Goal: Communication & Community: Connect with others

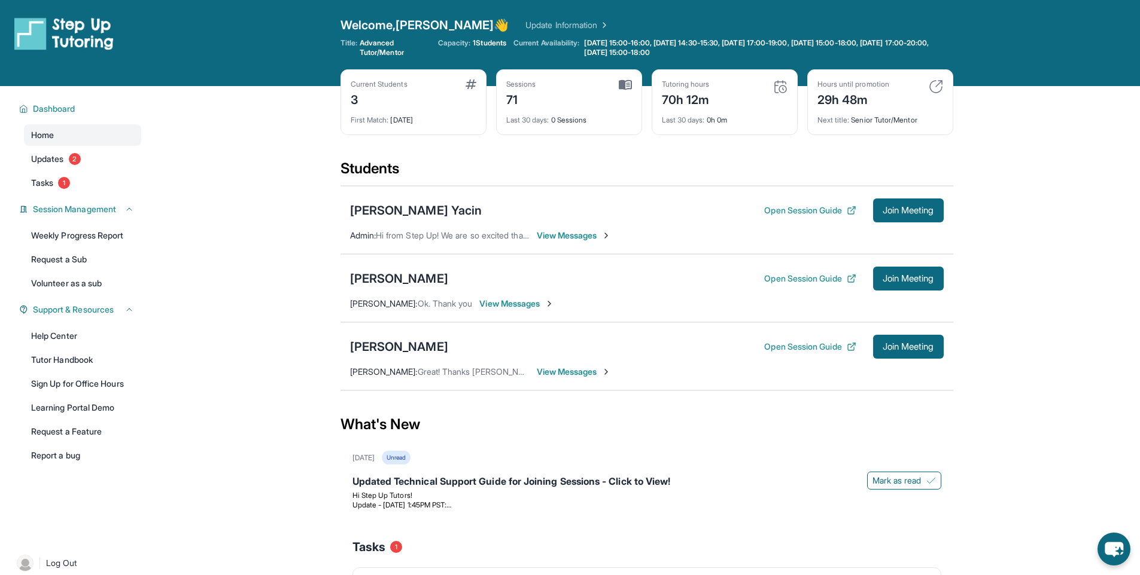
click at [570, 239] on span "View Messages" at bounding box center [574, 236] width 75 height 12
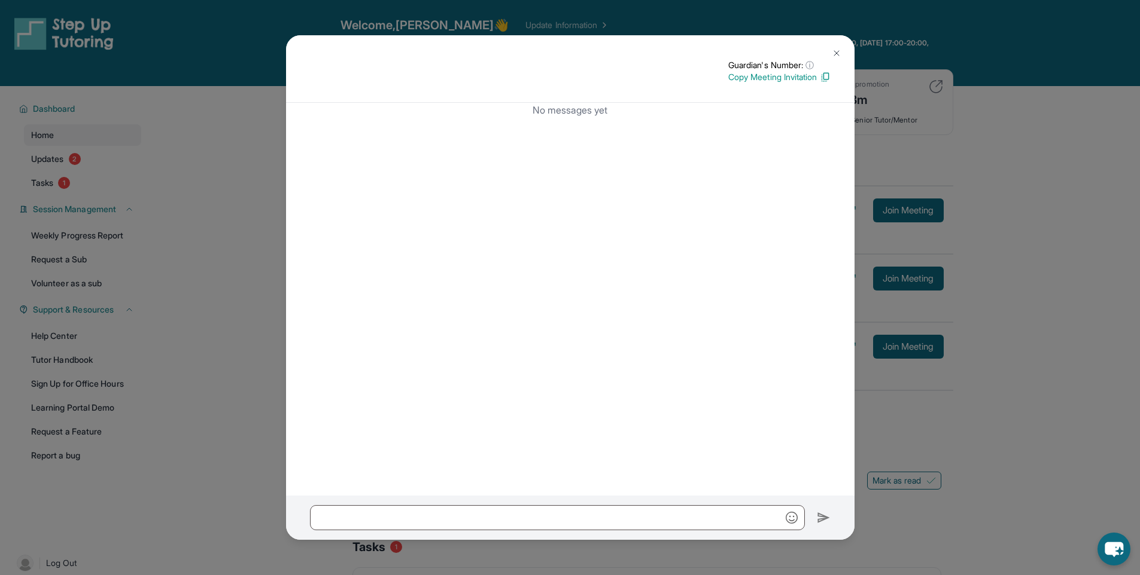
click at [841, 50] on img at bounding box center [837, 53] width 10 height 10
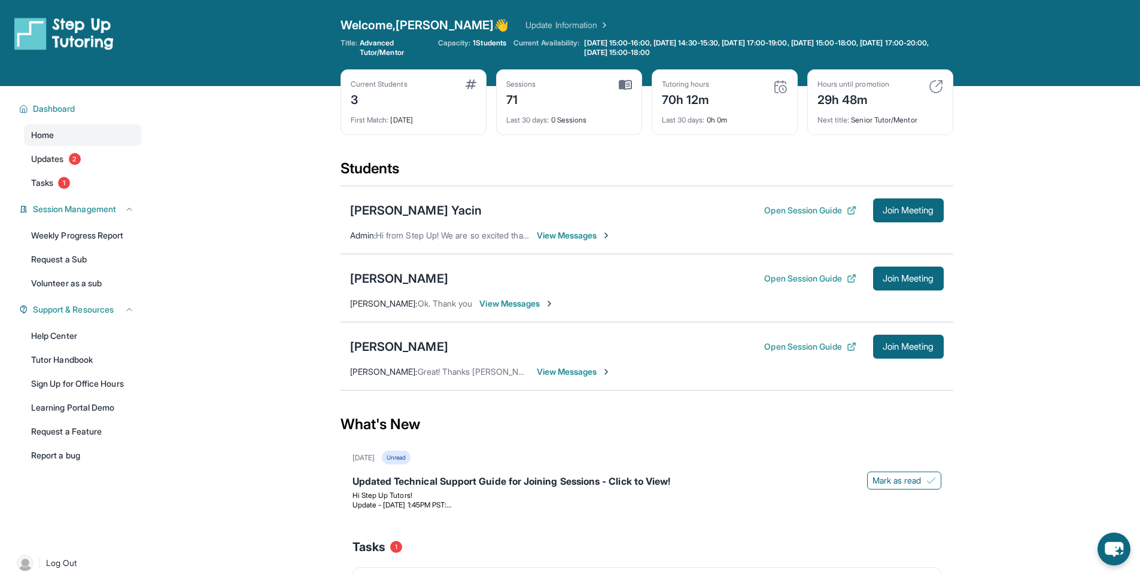
click at [520, 306] on span "View Messages" at bounding box center [516, 304] width 75 height 12
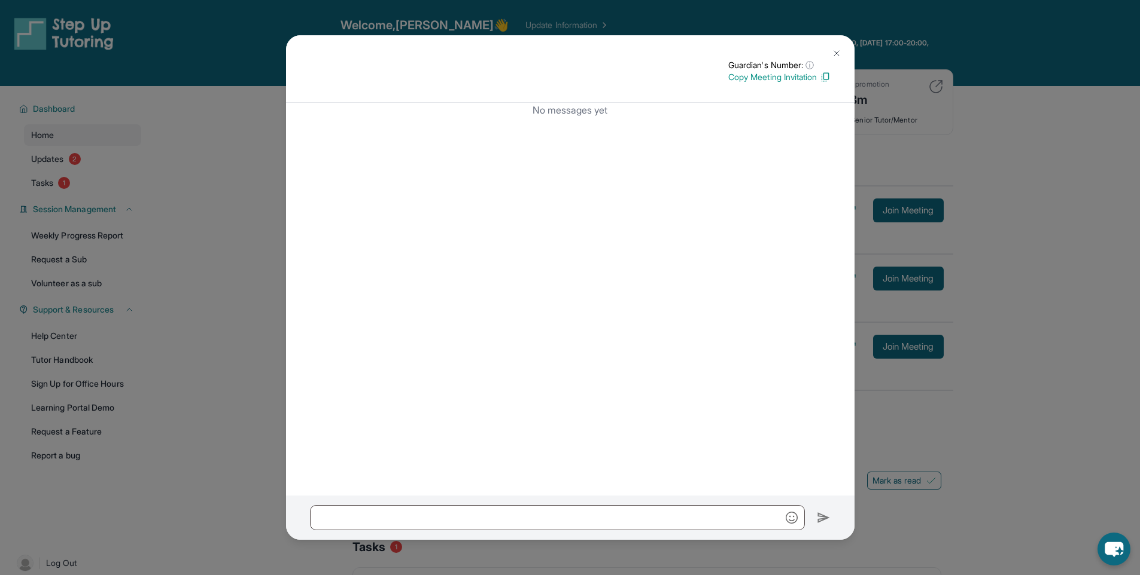
click at [842, 57] on button at bounding box center [836, 53] width 24 height 24
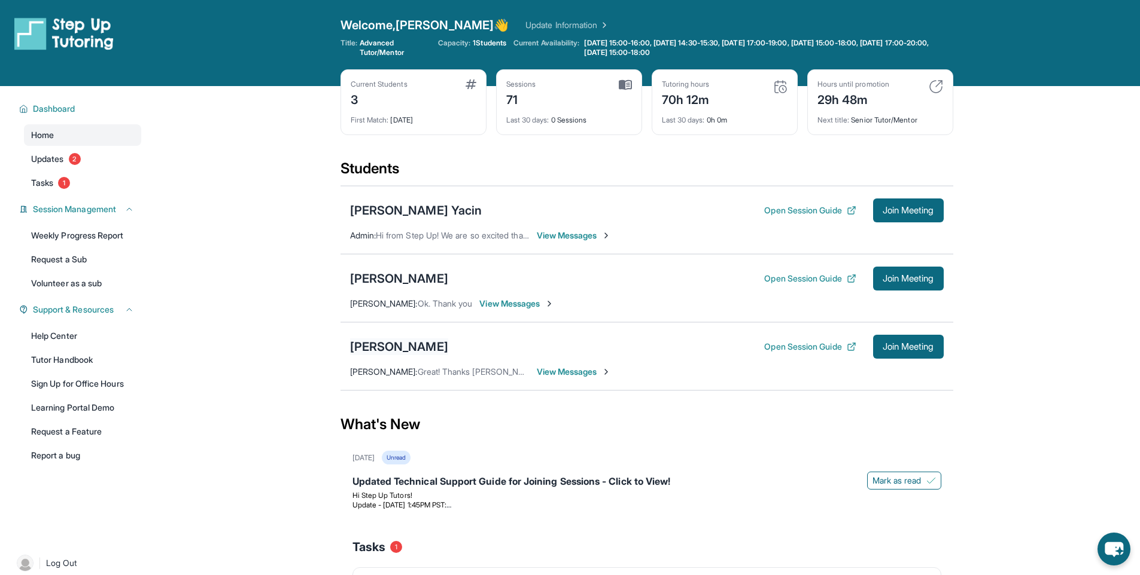
click at [406, 346] on div "Lukasz Szkorla" at bounding box center [399, 347] width 98 height 17
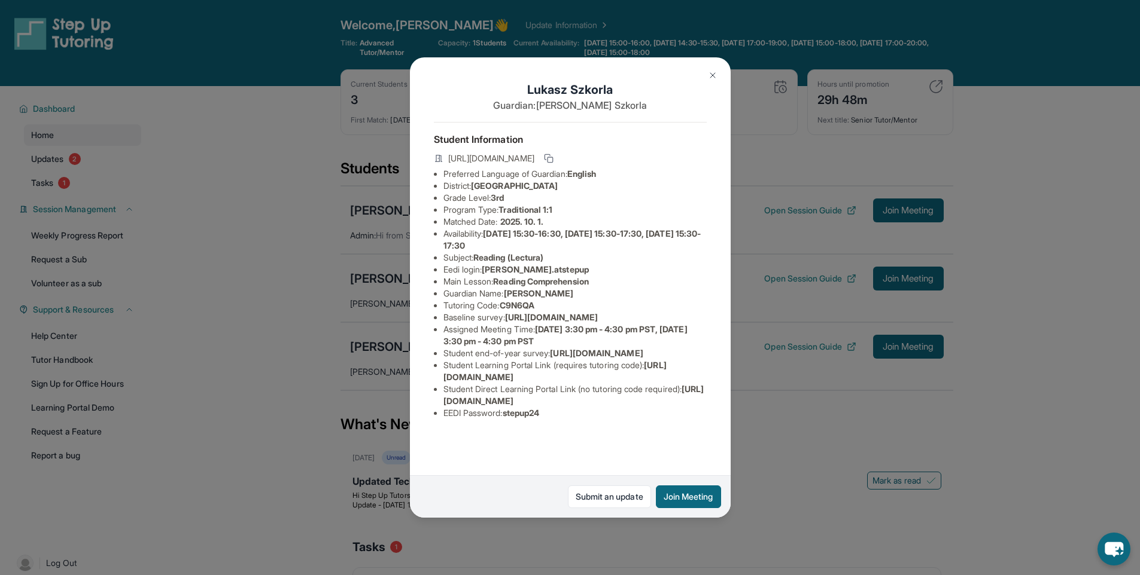
click at [715, 72] on img at bounding box center [713, 76] width 10 height 10
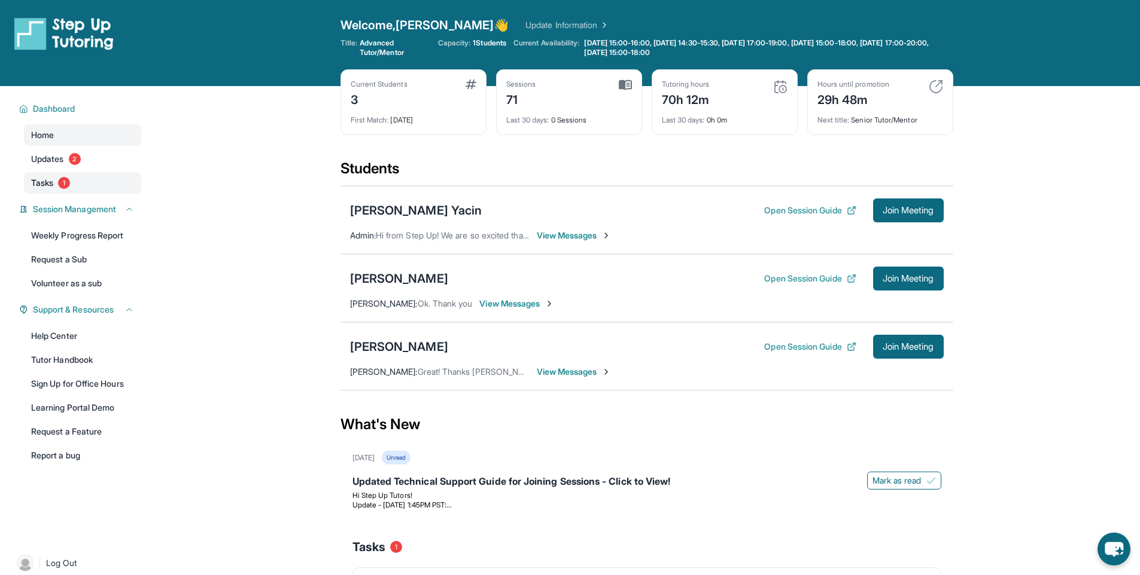
click at [92, 176] on link "Tasks 1" at bounding box center [82, 183] width 117 height 22
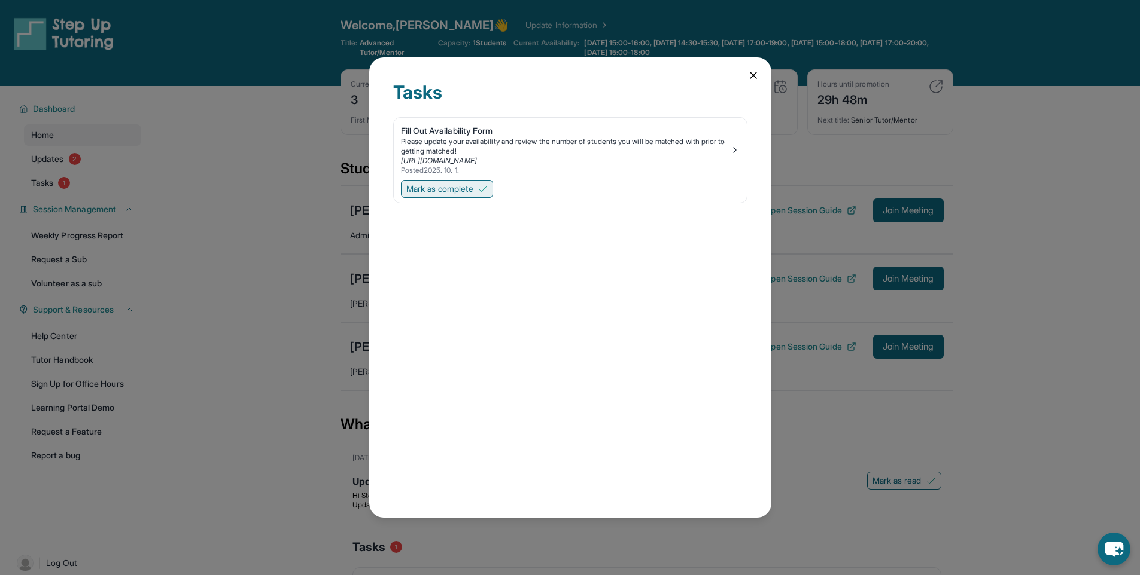
click at [487, 189] on img at bounding box center [483, 189] width 10 height 10
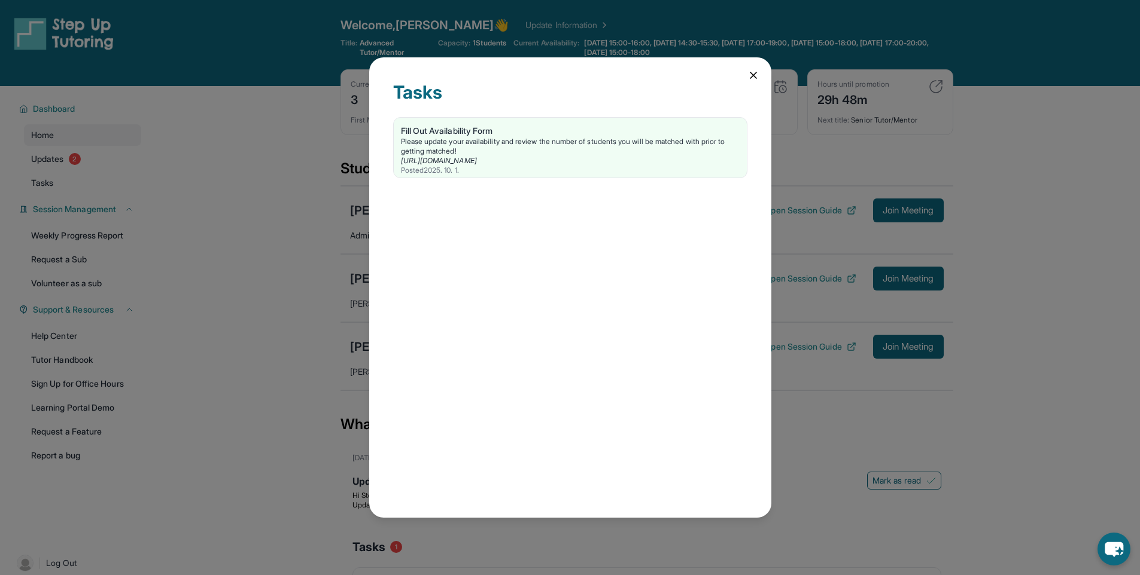
drag, startPoint x: 744, startPoint y: 78, endPoint x: 453, endPoint y: 108, distance: 292.9
click at [739, 77] on div "Tasks Fill Out Availability Form Please update your availability and review the…" at bounding box center [570, 287] width 402 height 461
click at [754, 75] on icon at bounding box center [753, 75] width 12 height 12
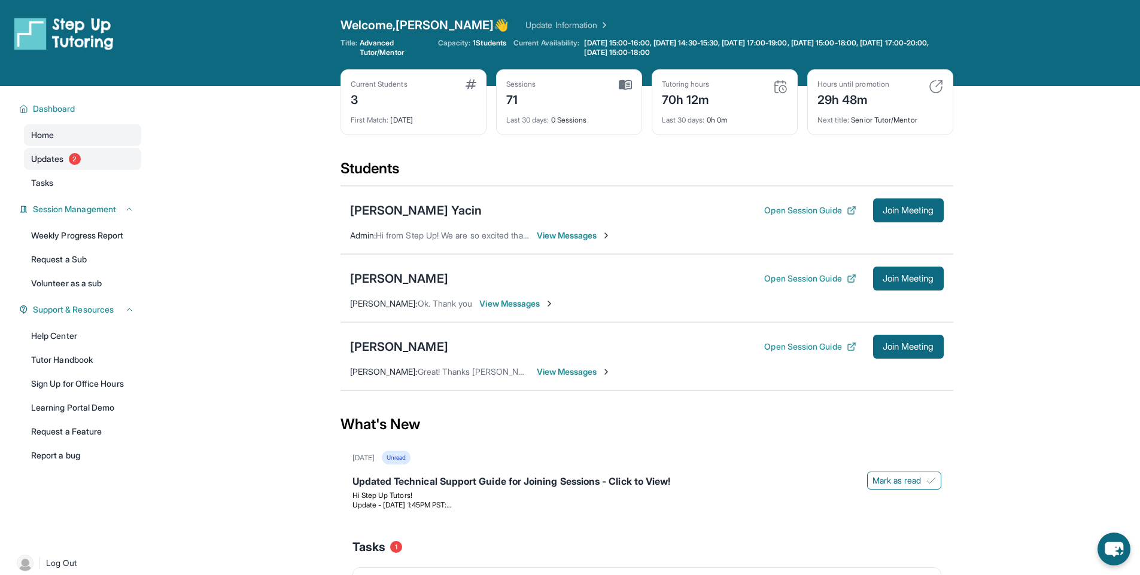
click at [113, 157] on link "Updates 2" at bounding box center [82, 159] width 117 height 22
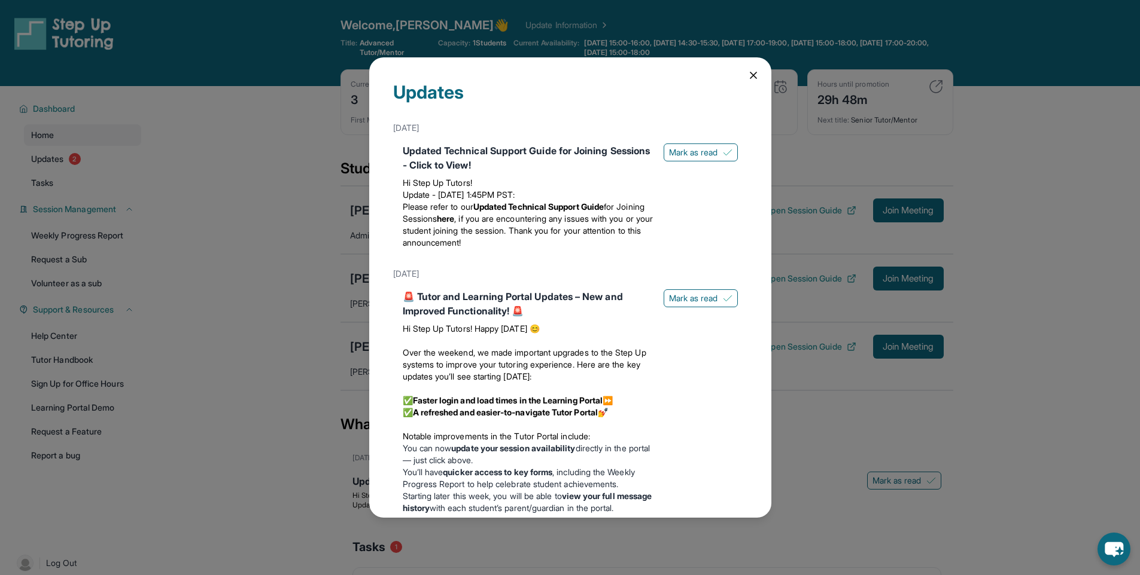
click at [751, 72] on div "Updates May 13th Updated Technical Support Guide for Joining Sessions - Click t…" at bounding box center [570, 287] width 402 height 461
click at [747, 75] on icon at bounding box center [753, 75] width 12 height 12
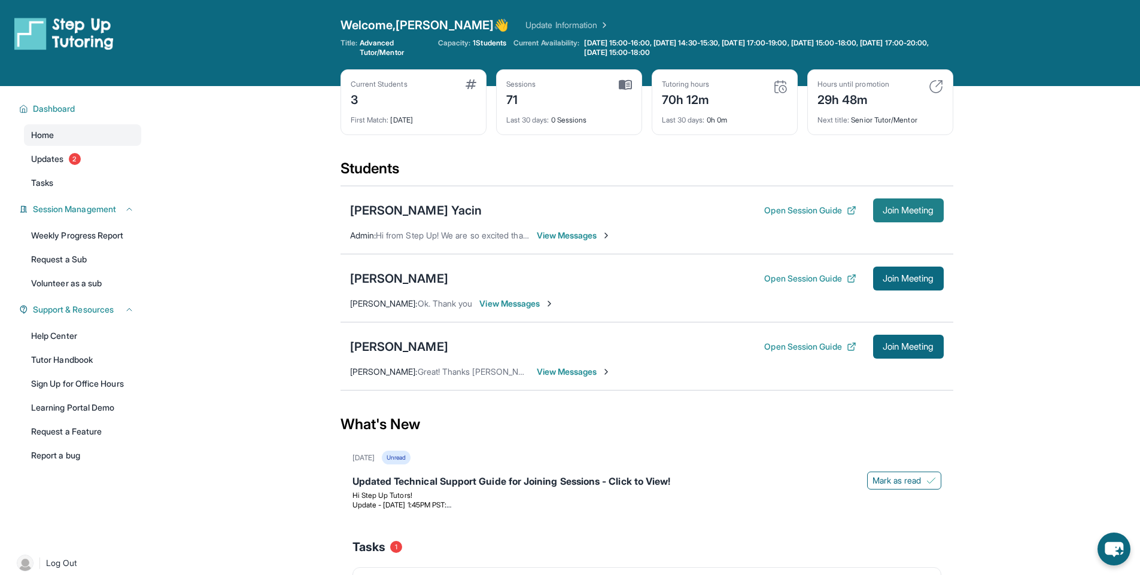
click at [902, 201] on button "Join Meeting" at bounding box center [908, 211] width 71 height 24
click at [793, 209] on button "Open Session Guide" at bounding box center [810, 211] width 92 height 12
click at [661, 208] on div "Ibtisam Yacin Open Session Guide Join Meeting" at bounding box center [646, 211] width 593 height 24
click at [894, 208] on span "Join Meeting" at bounding box center [907, 210] width 51 height 7
click at [794, 212] on button "Open Session Guide" at bounding box center [810, 211] width 92 height 12
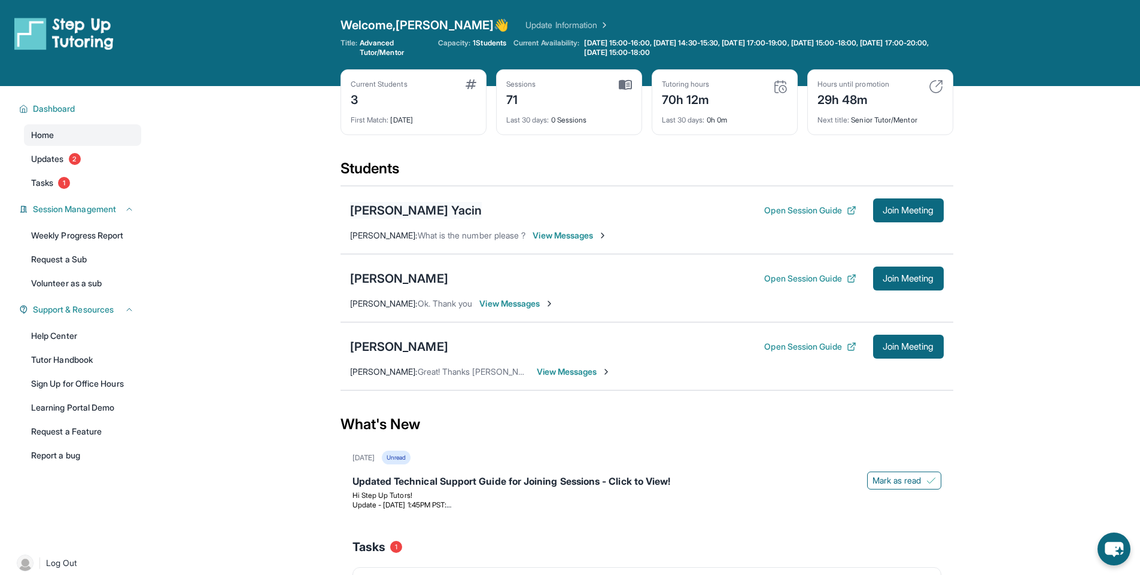
click at [403, 214] on div "Ibtisam Yacin" at bounding box center [416, 210] width 132 height 17
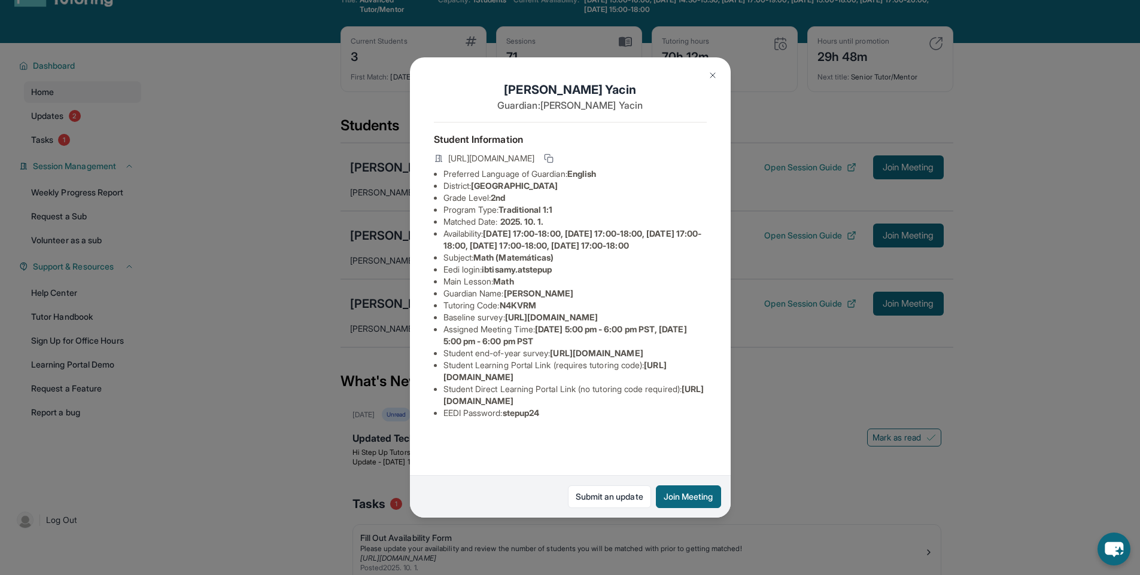
scroll to position [114, 0]
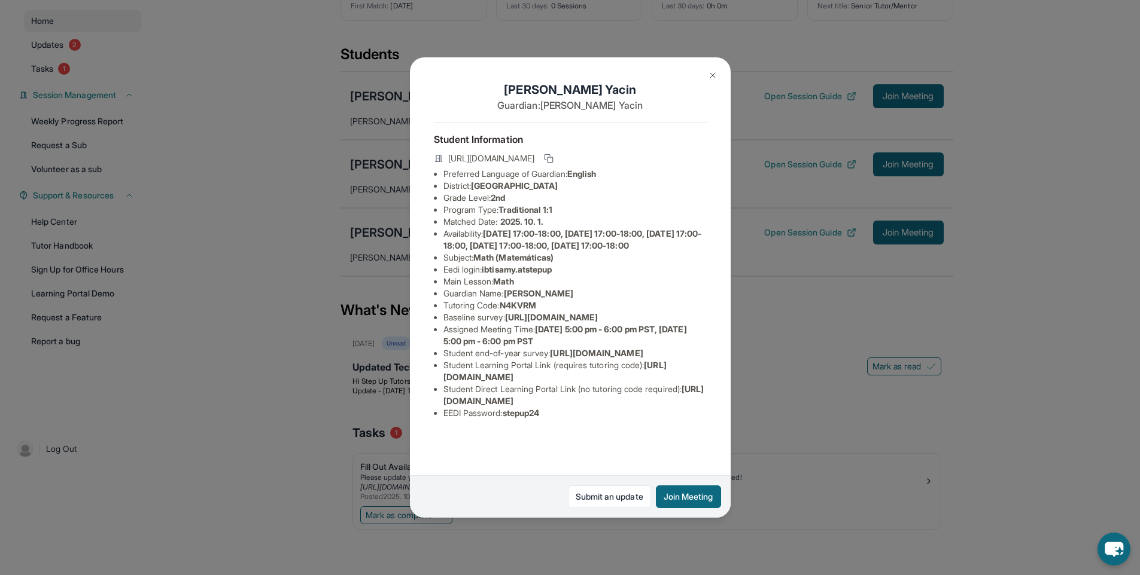
click at [503, 300] on li "Tutoring Code : N4KVRM" at bounding box center [574, 306] width 263 height 12
click at [715, 72] on img at bounding box center [713, 76] width 10 height 10
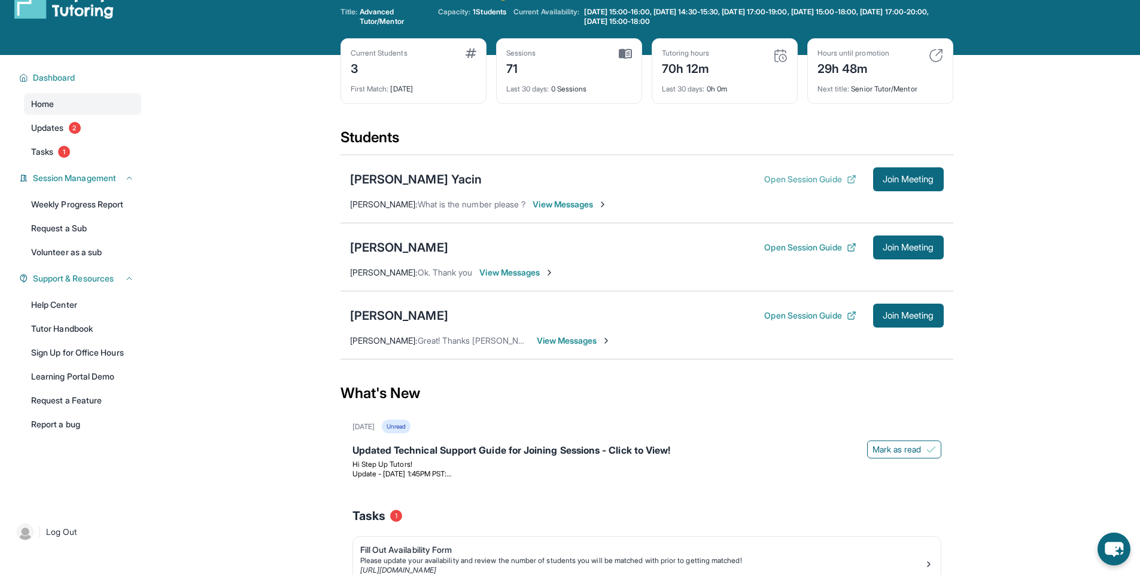
scroll to position [0, 0]
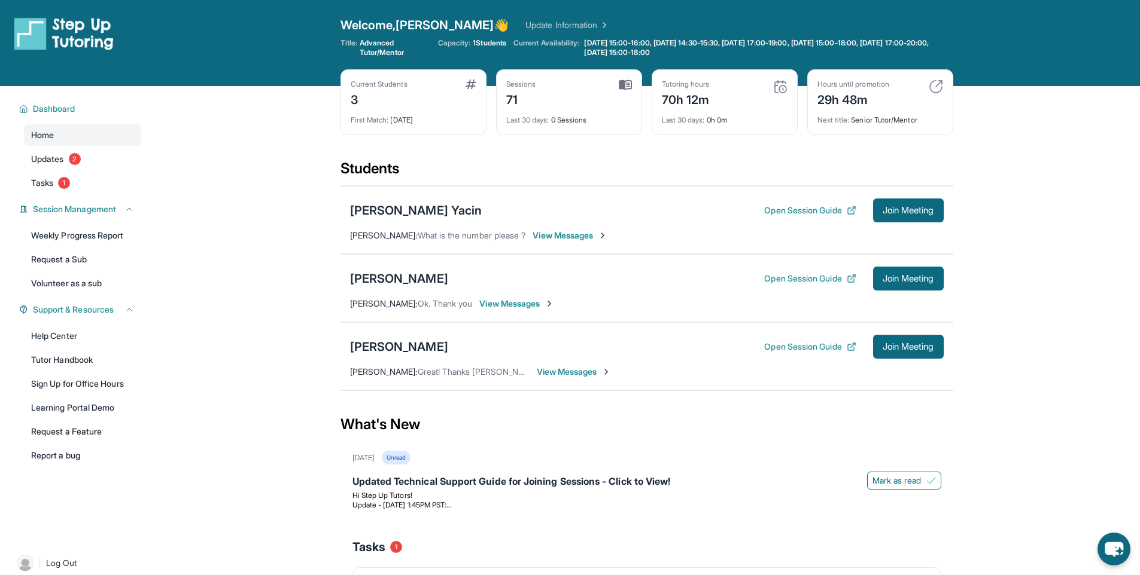
click at [569, 233] on span "View Messages" at bounding box center [569, 236] width 75 height 12
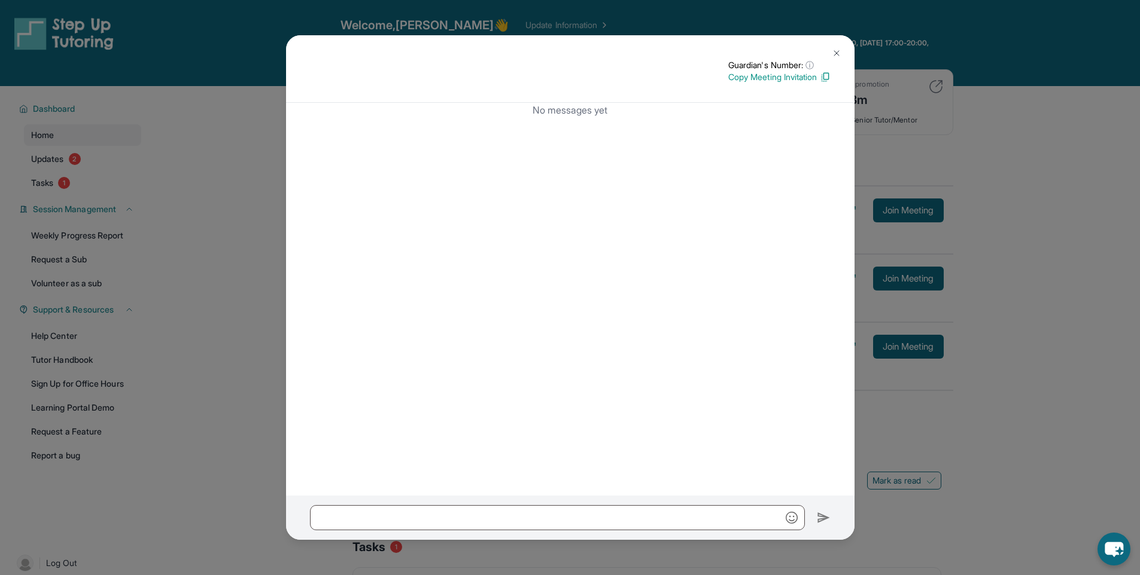
click at [832, 51] on img at bounding box center [837, 53] width 10 height 10
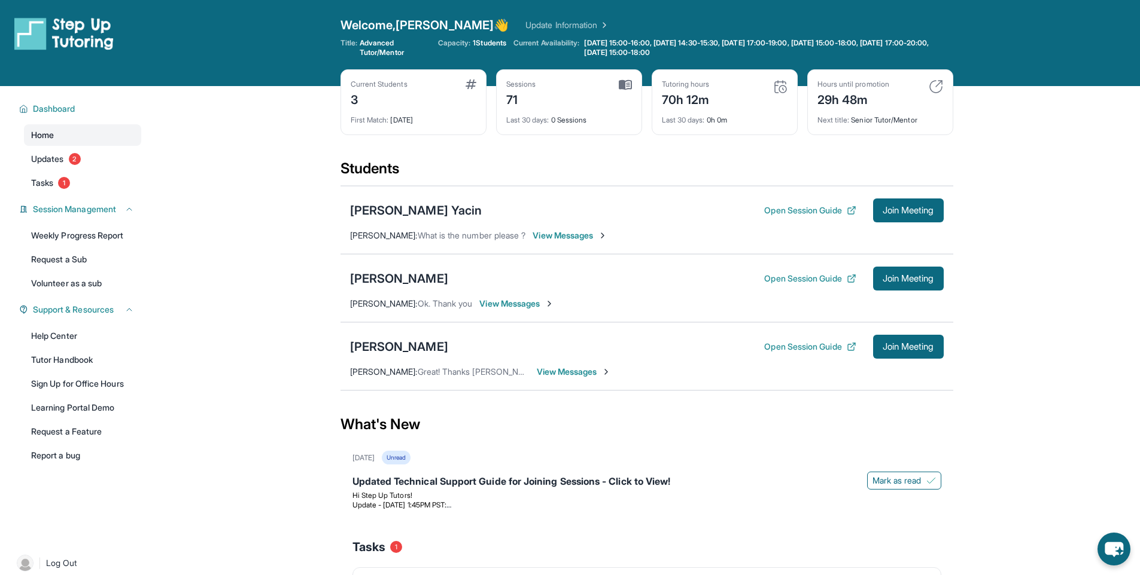
click at [56, 135] on link "Home" at bounding box center [82, 135] width 117 height 22
click at [444, 194] on div "Ibtisam Yacin Open Session Guide Join Meeting Hassan Yacin : What is the number…" at bounding box center [646, 220] width 613 height 68
click at [405, 205] on div "Ibtisam Yacin" at bounding box center [416, 210] width 132 height 17
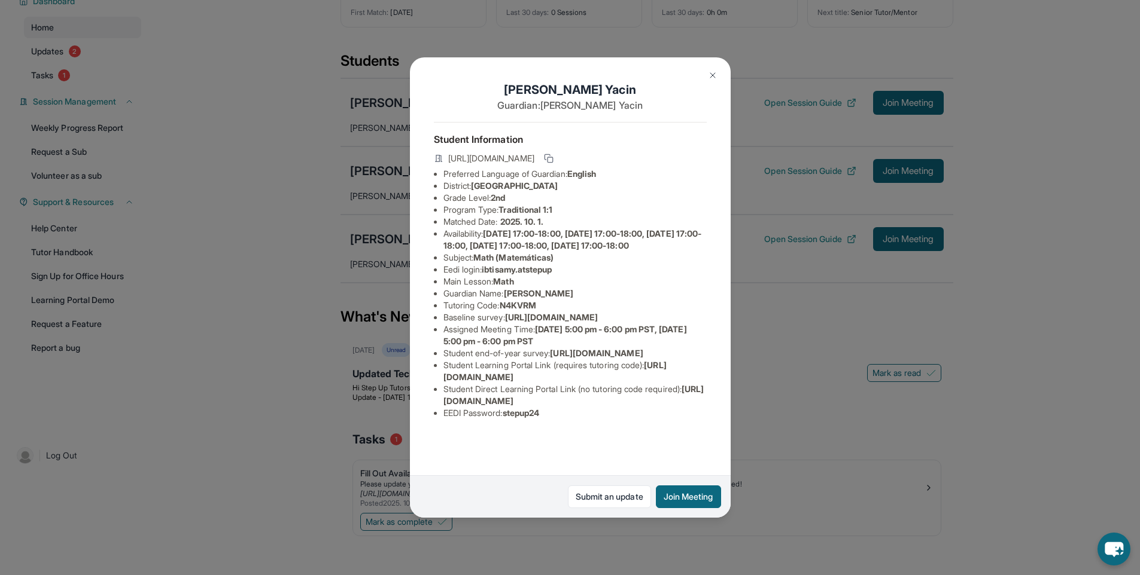
scroll to position [93, 0]
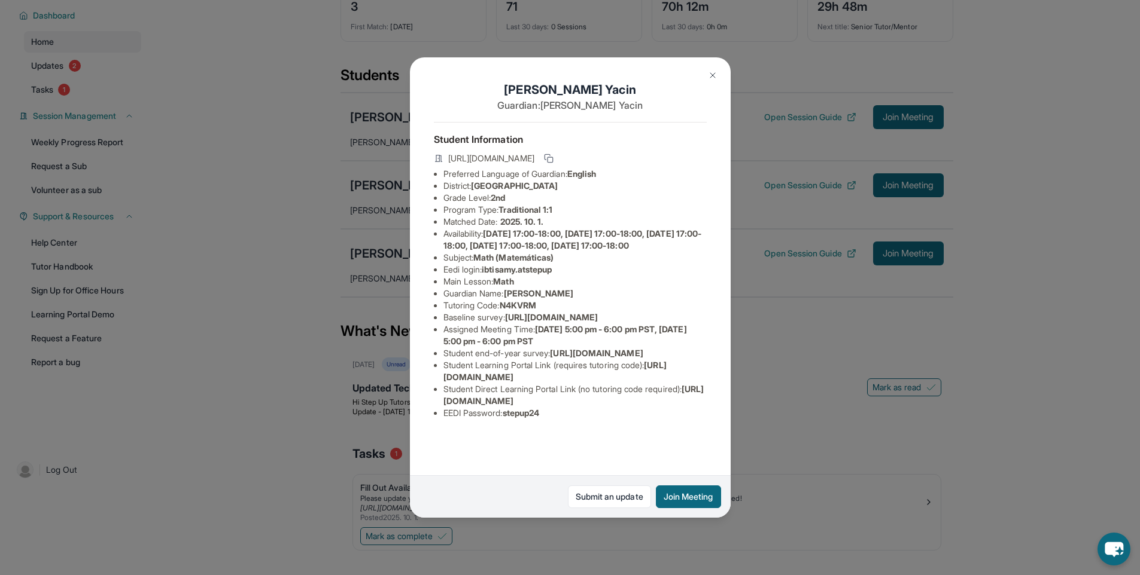
click at [595, 382] on span "https://student-portal.stepuptutoring.org/student" at bounding box center [554, 371] width 223 height 22
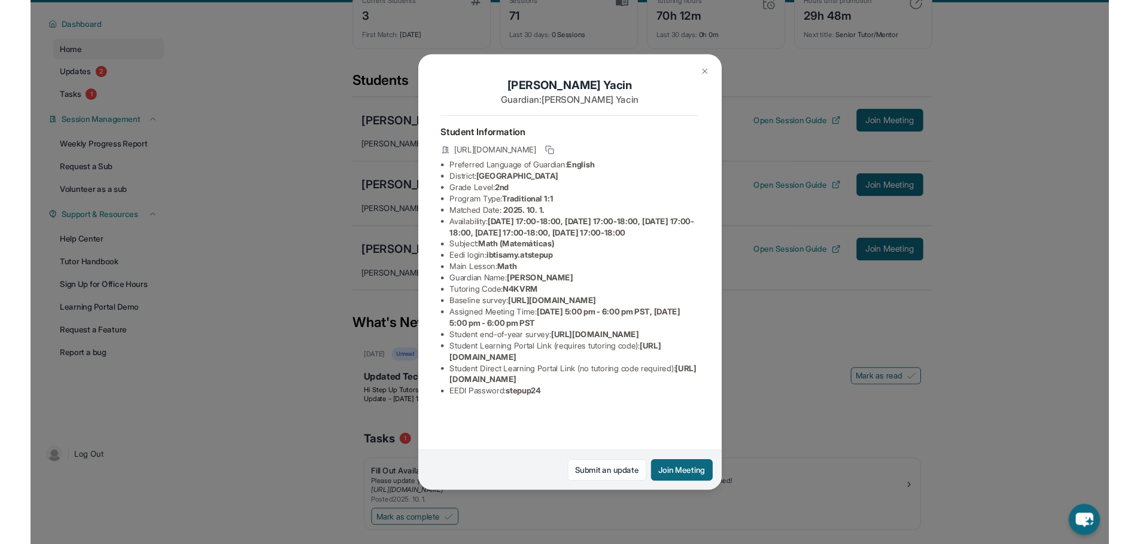
scroll to position [0, 0]
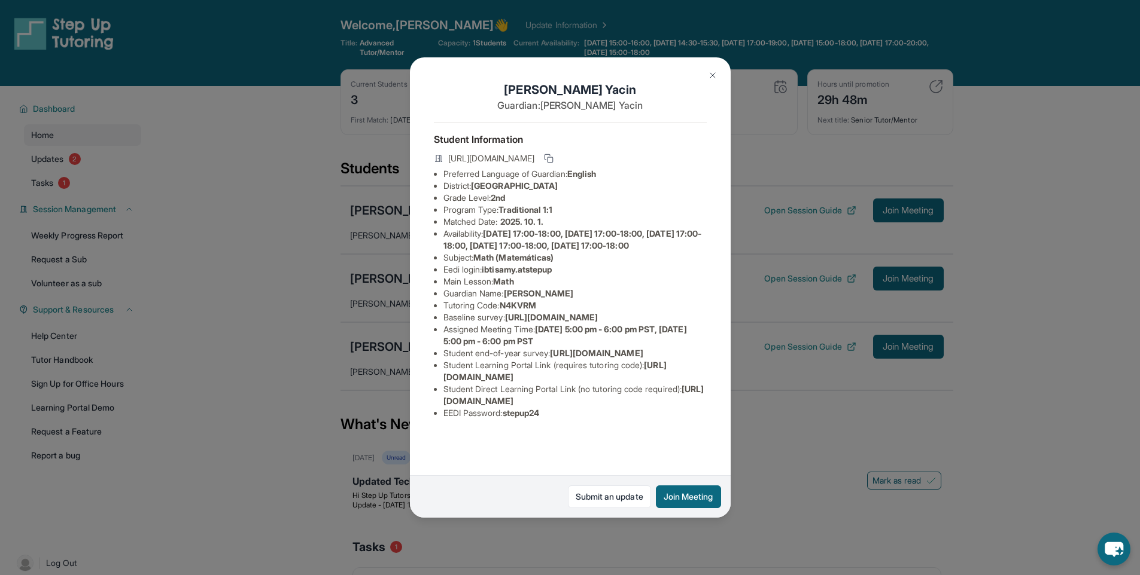
click at [708, 72] on img at bounding box center [713, 76] width 10 height 10
